Goal: Obtain resource: Download file/media

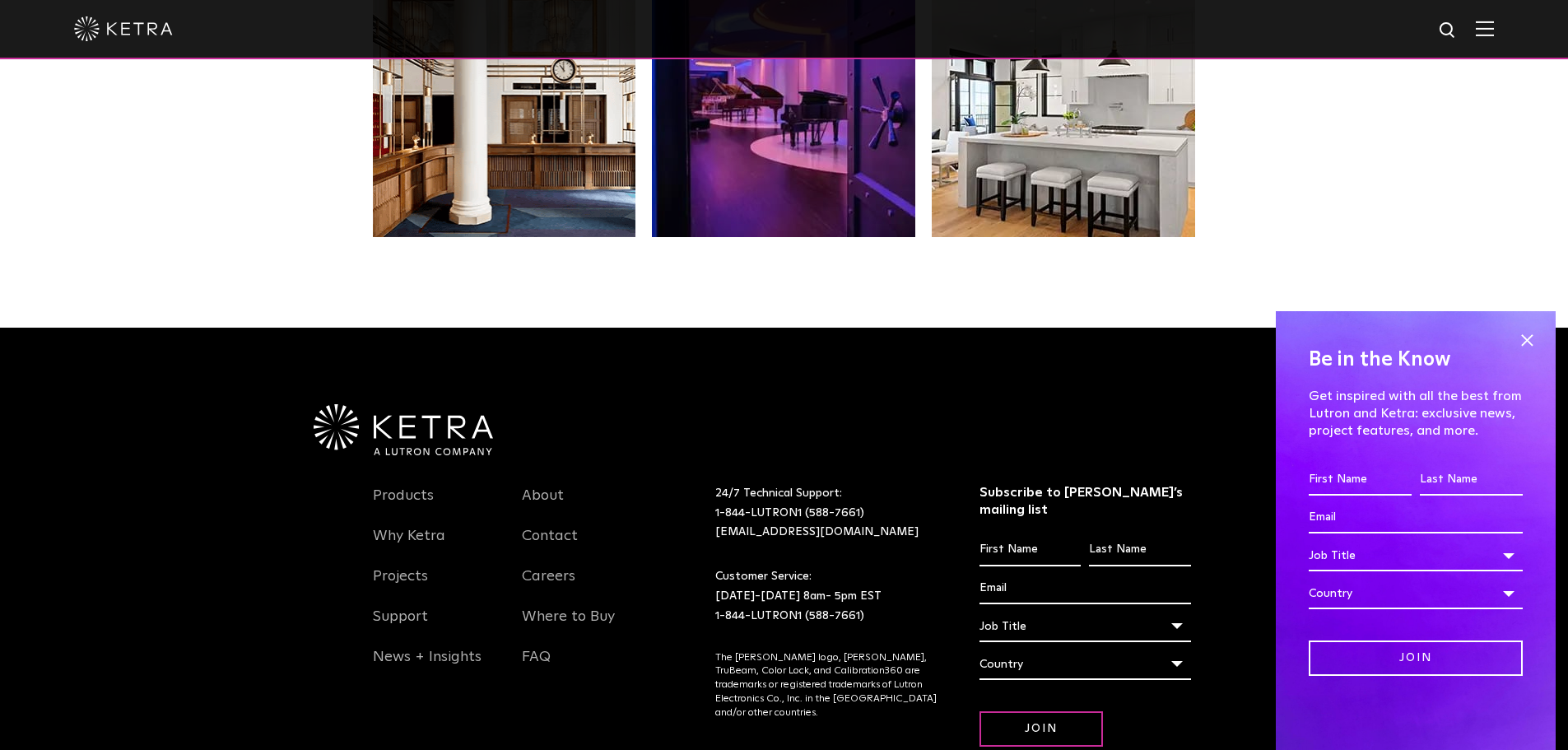
scroll to position [3462, 0]
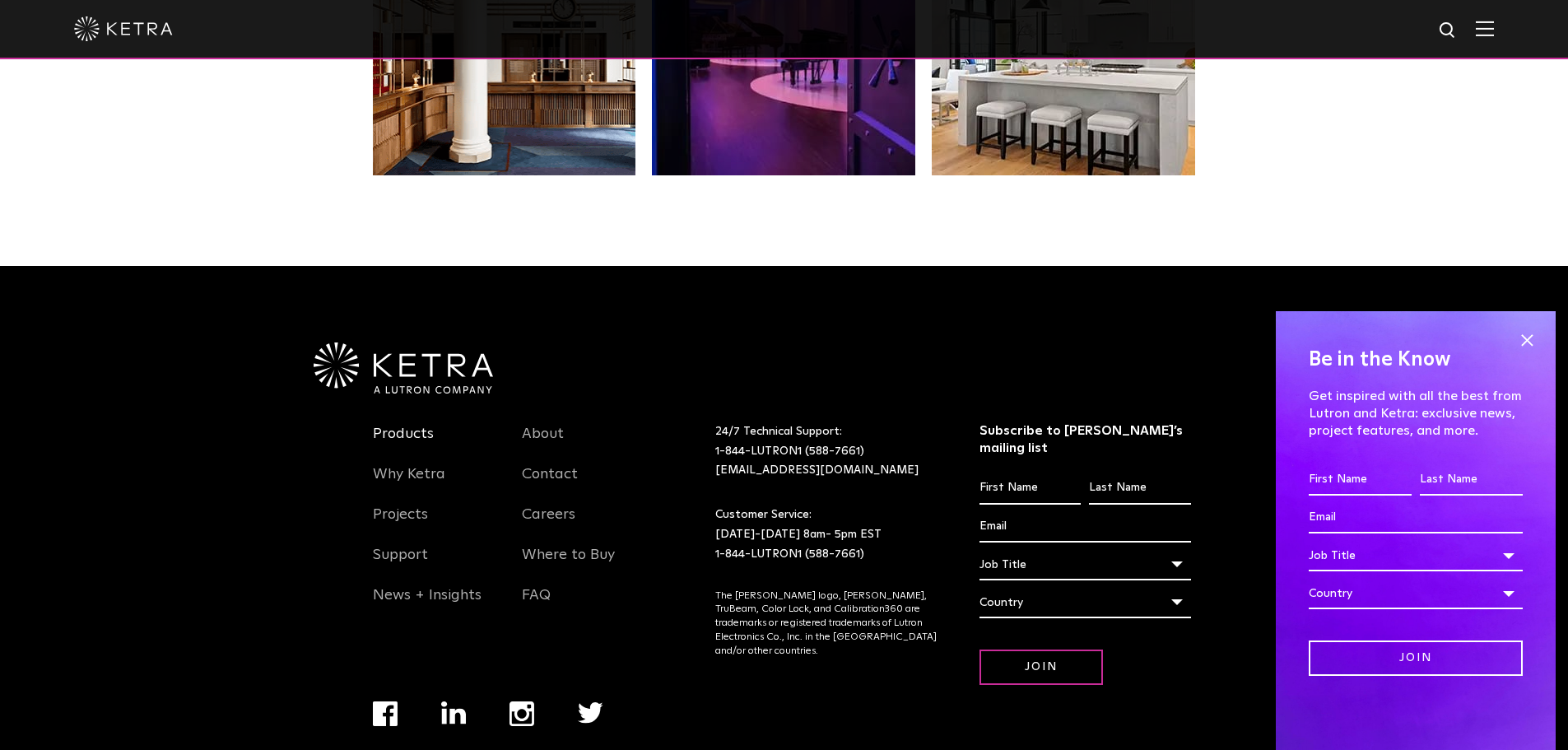
click at [409, 425] on link "Products" at bounding box center [403, 444] width 61 height 38
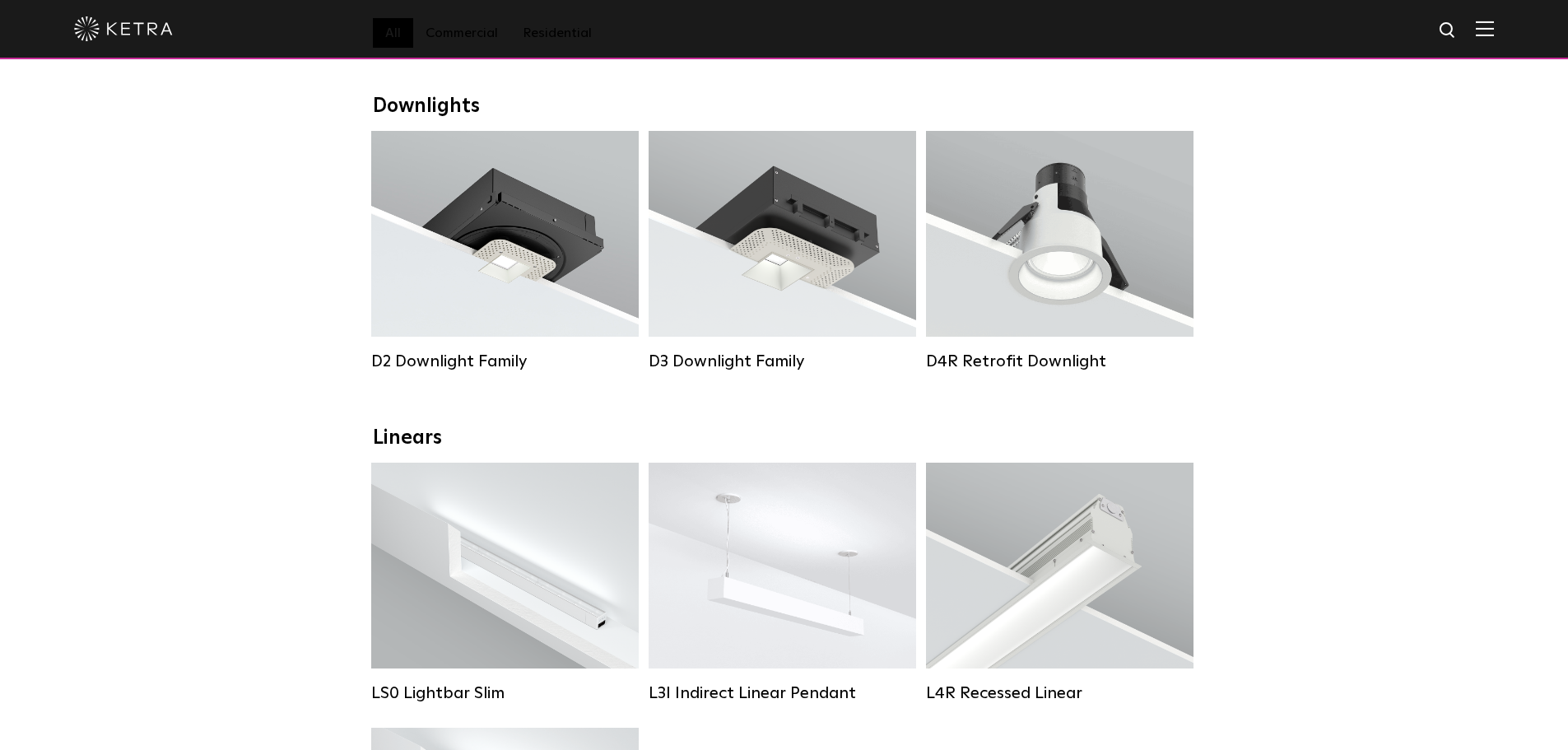
scroll to position [247, 0]
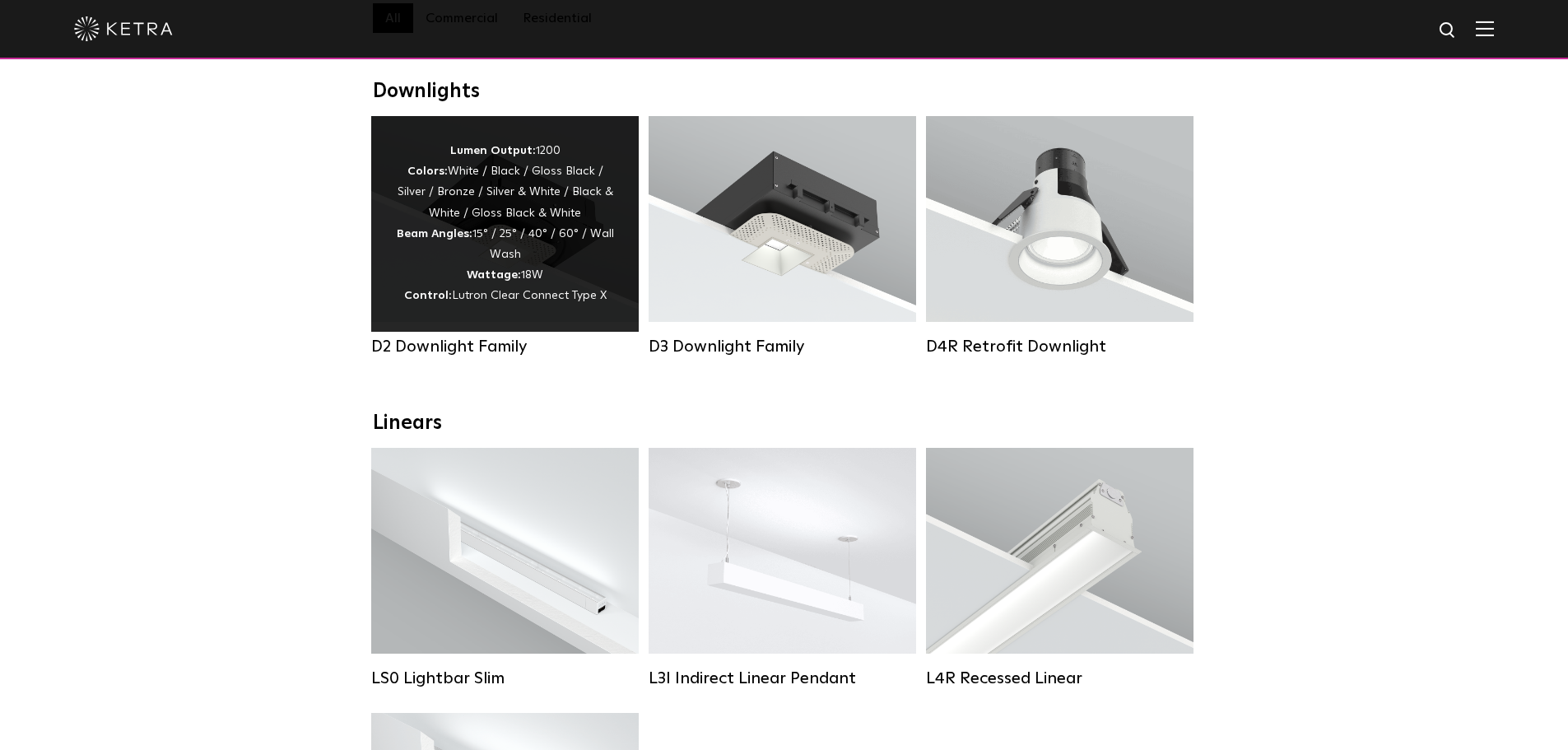
click at [493, 239] on div "Lumen Output: 1200 Colors: White / Black / Gloss Black / Silver / Bronze / Silv…" at bounding box center [505, 224] width 218 height 166
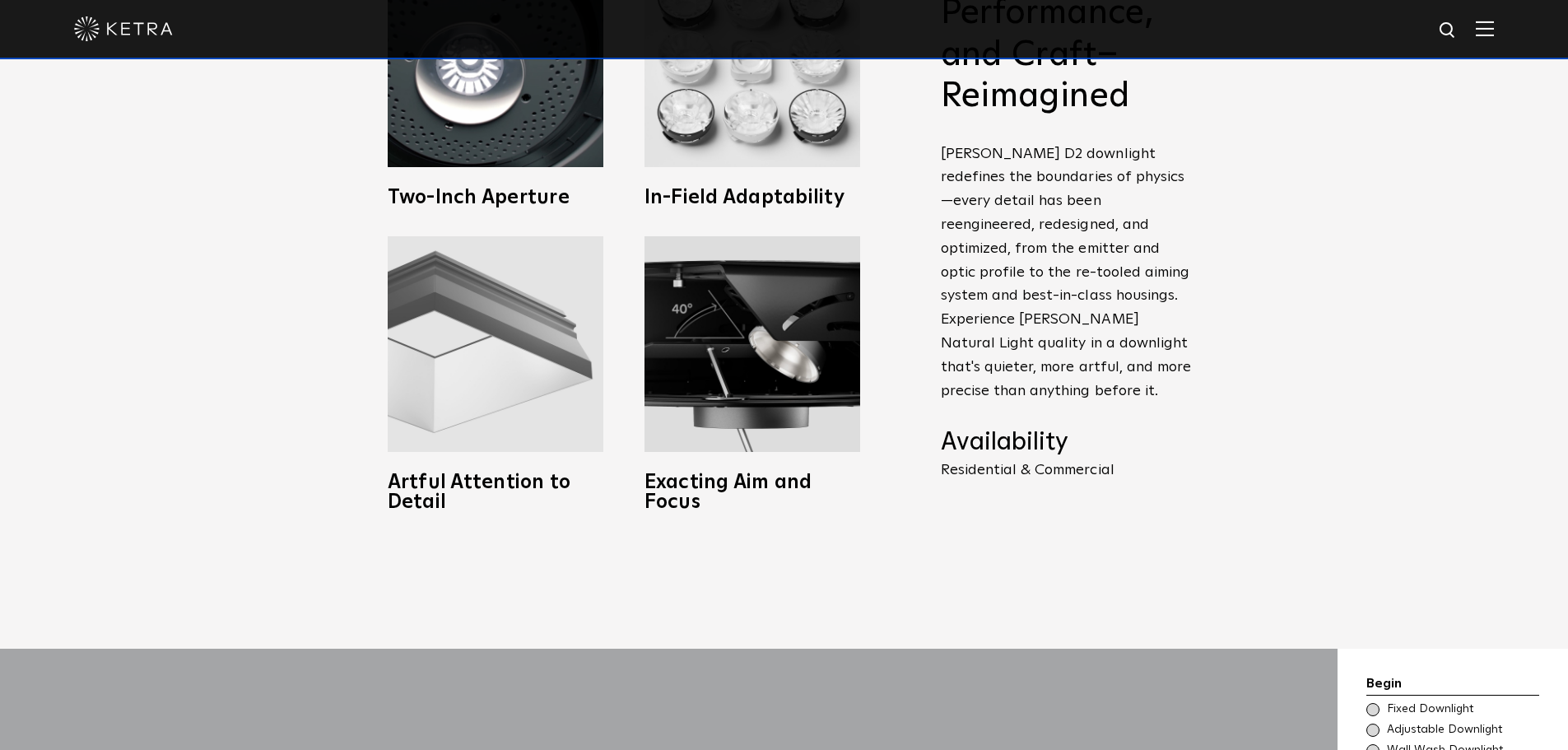
scroll to position [823, 0]
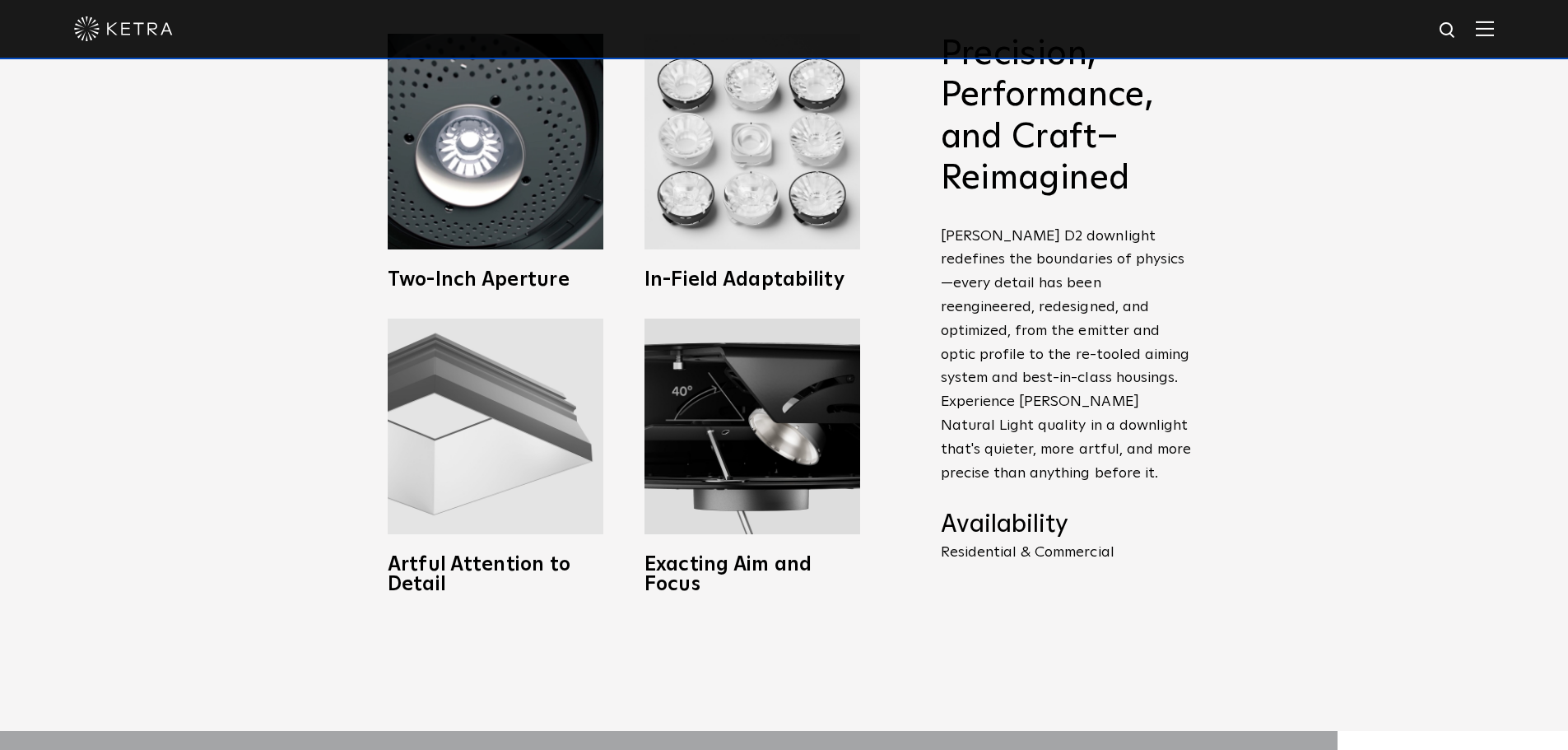
click at [490, 396] on img at bounding box center [495, 426] width 215 height 215
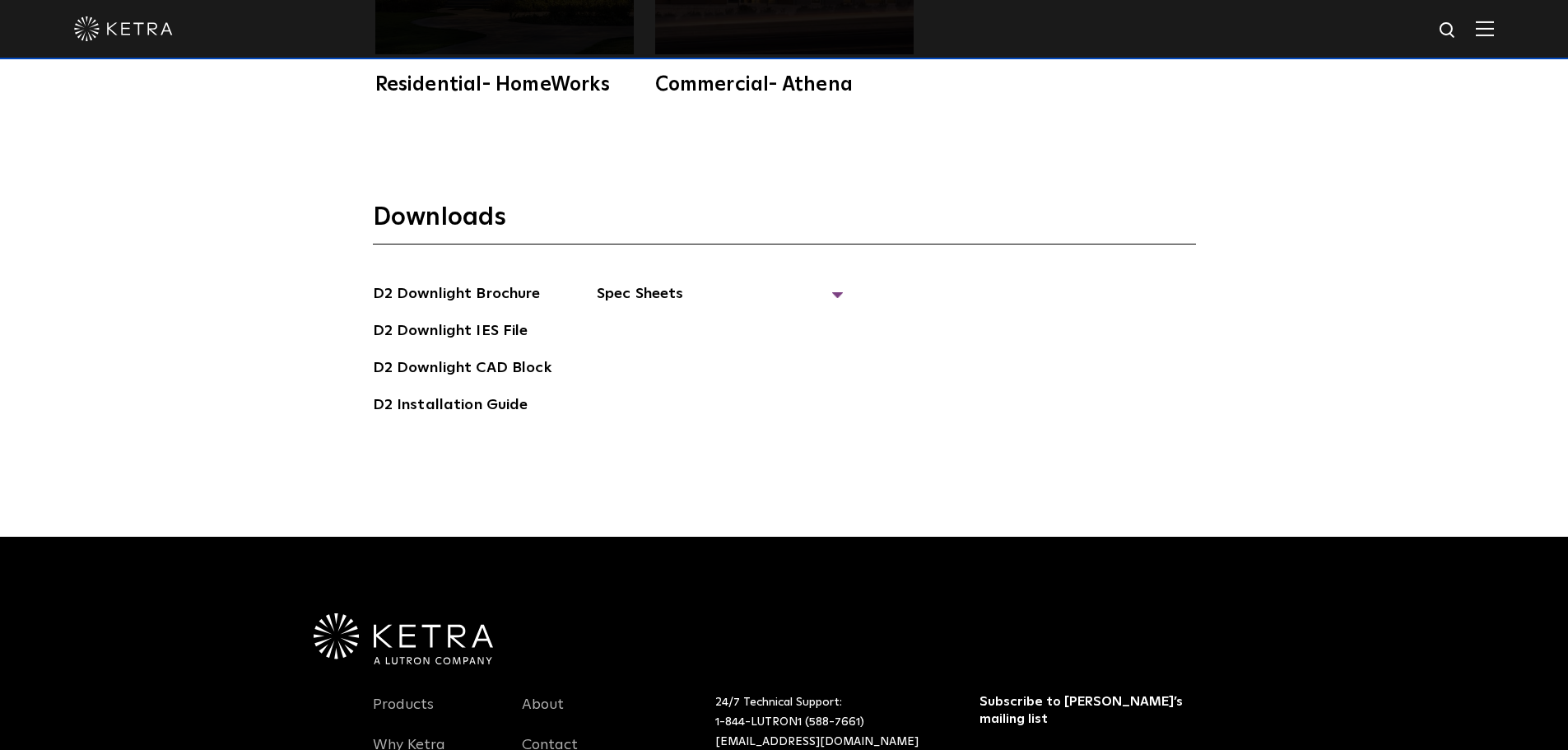
scroll to position [4773, 0]
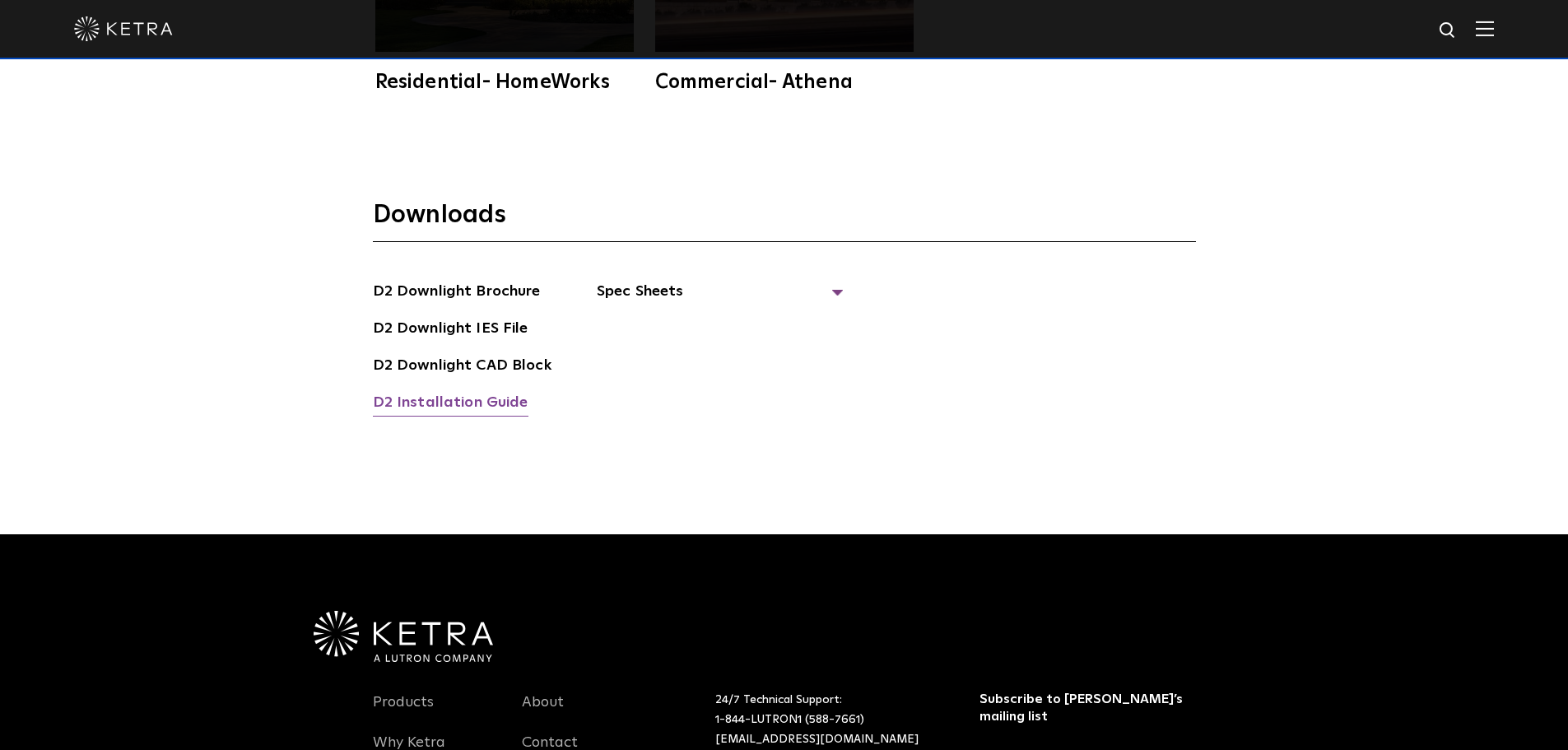
click at [478, 391] on link "D2 Installation Guide" at bounding box center [450, 404] width 155 height 27
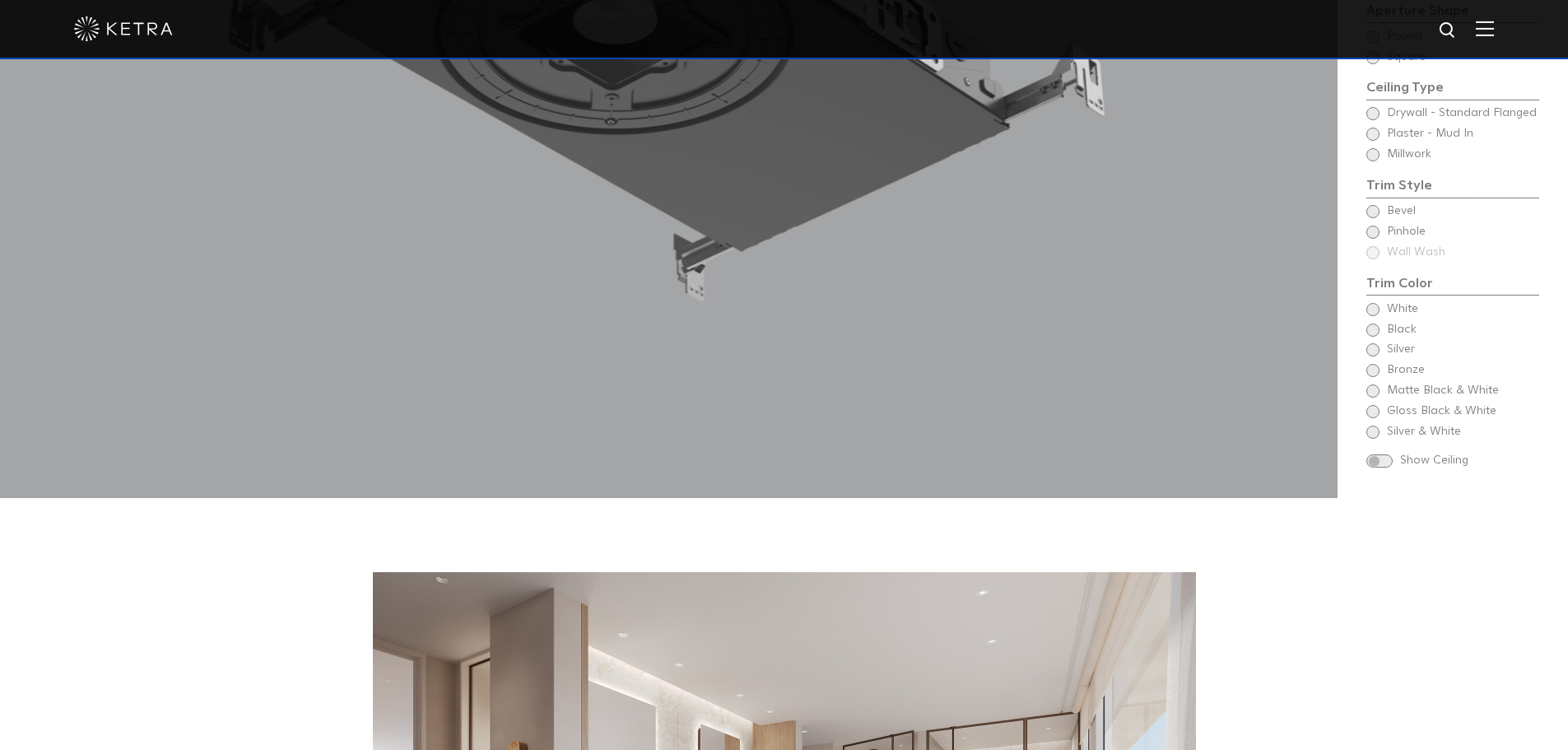
scroll to position [1811, 0]
